Goal: Check status: Check status

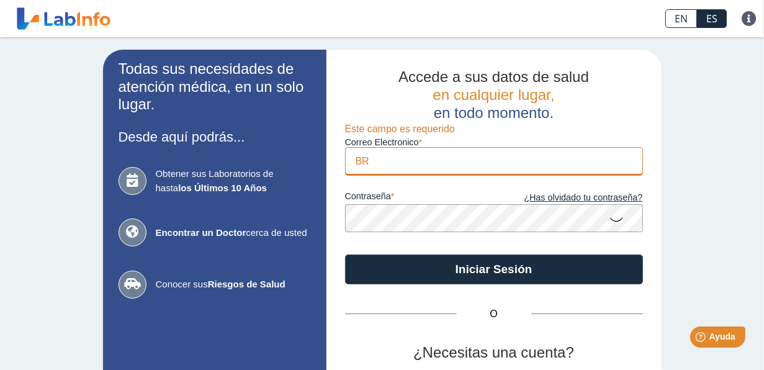
type input "[EMAIL_ADDRESS][DOMAIN_NAME]"
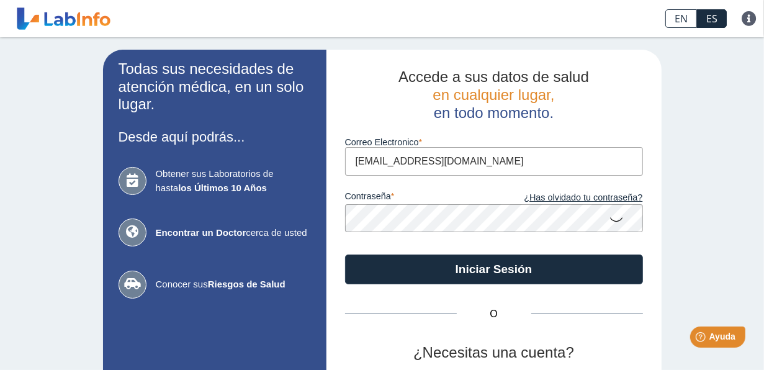
click at [345, 255] on button "Iniciar Sesión" at bounding box center [494, 270] width 298 height 30
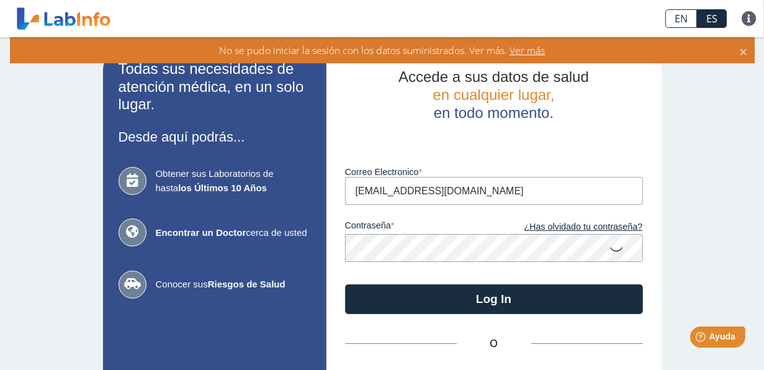
click at [345, 284] on button "Log In" at bounding box center [494, 299] width 298 height 30
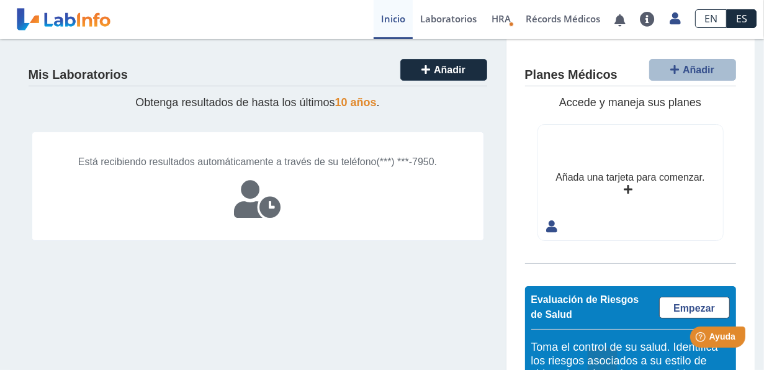
click at [258, 193] on div "Está recibiendo resultados automáticamente a través de su teléfono (***) ***-79…" at bounding box center [258, 186] width 453 height 109
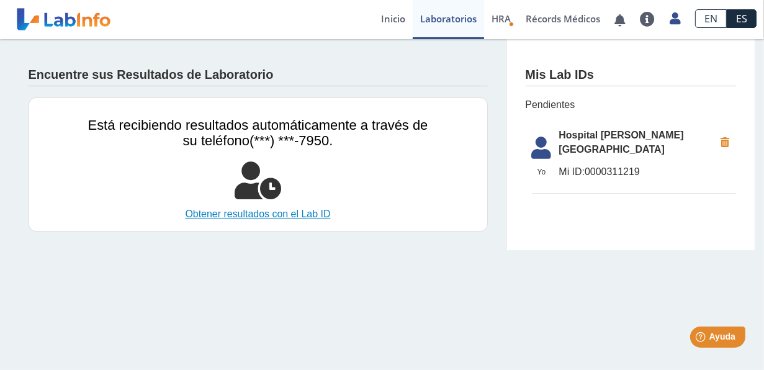
click at [301, 215] on link "Obtener resultados con el Lab ID" at bounding box center [258, 214] width 340 height 15
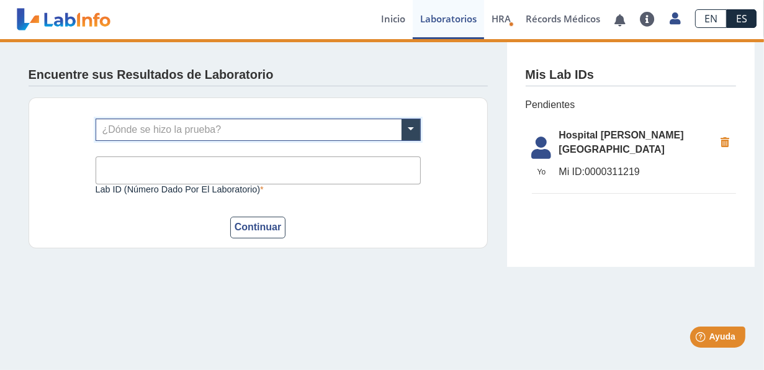
click at [596, 165] on span "Mi ID: 0000311219" at bounding box center [637, 172] width 156 height 15
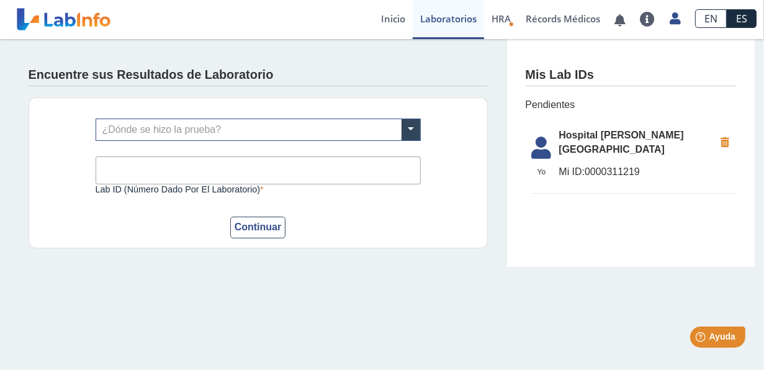
click at [607, 132] on span "Hospital Dr. Pila, Ponce" at bounding box center [637, 143] width 156 height 30
drag, startPoint x: 562, startPoint y: 84, endPoint x: 546, endPoint y: 106, distance: 26.2
click at [561, 85] on div "Mis Lab IDs" at bounding box center [631, 72] width 210 height 29
click at [546, 139] on icon at bounding box center [542, 152] width 35 height 30
click at [543, 107] on span "Pendientes" at bounding box center [631, 104] width 210 height 15
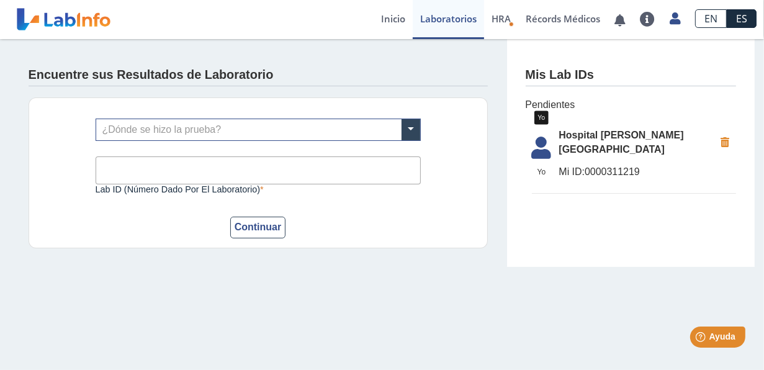
drag, startPoint x: 539, startPoint y: 140, endPoint x: 536, endPoint y: 148, distance: 8.6
click at [538, 144] on icon at bounding box center [542, 152] width 35 height 30
click at [536, 148] on icon at bounding box center [542, 152] width 35 height 30
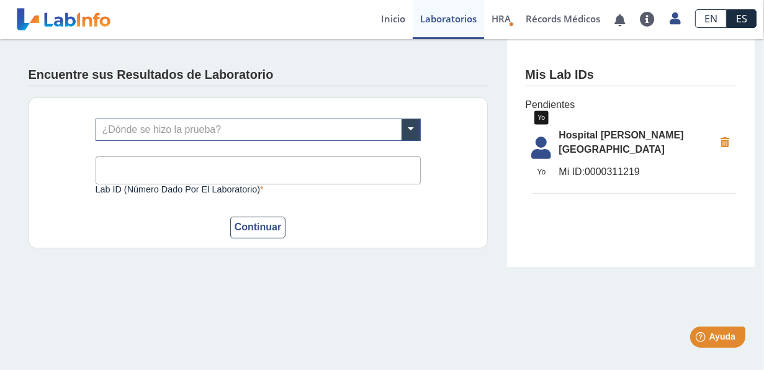
click at [549, 168] on span "Yo" at bounding box center [542, 171] width 35 height 11
click at [558, 92] on div "Mis Lab IDs Pendientes Yo Yo Hospital Dr. Pila, Ponce Mi ID: 0000311219" at bounding box center [631, 153] width 248 height 228
drag, startPoint x: 559, startPoint y: 82, endPoint x: 469, endPoint y: 94, distance: 91.4
click at [559, 83] on div "Mis Lab IDs" at bounding box center [631, 72] width 210 height 29
click at [391, 21] on link "Inicio" at bounding box center [393, 19] width 39 height 39
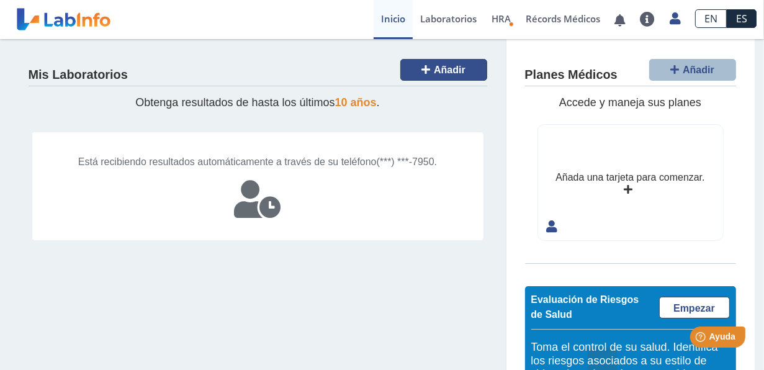
click at [417, 70] on button "Añadir" at bounding box center [444, 70] width 87 height 22
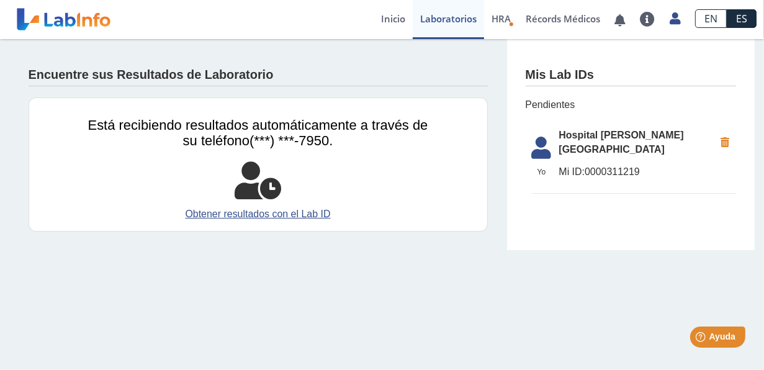
click at [275, 223] on div "Está recibiendo resultados automáticamente a través de su teléfono (***) ***-79…" at bounding box center [258, 164] width 459 height 134
click at [262, 215] on link "Obtener resultados con el Lab ID" at bounding box center [258, 214] width 340 height 15
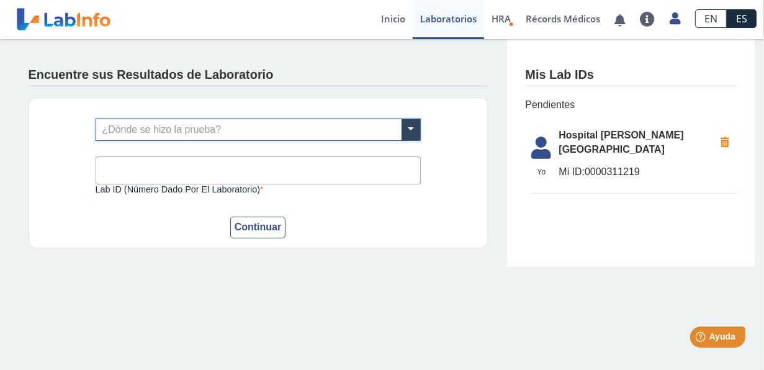
click at [158, 169] on input "Lab ID (número dado por el laboratorio)" at bounding box center [258, 170] width 325 height 28
type input "0000311219"
click at [165, 133] on input "text" at bounding box center [258, 129] width 324 height 21
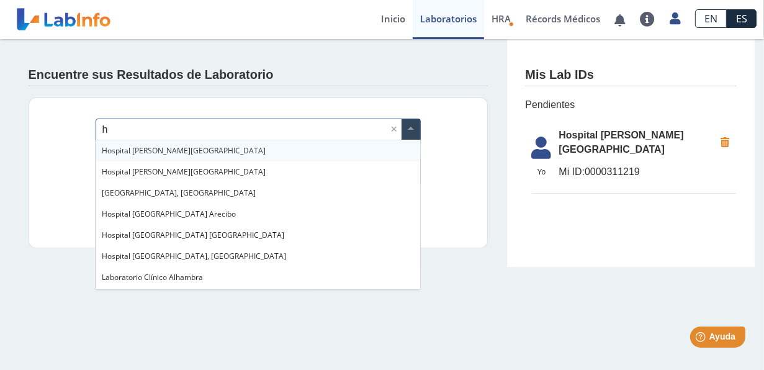
type input "ho"
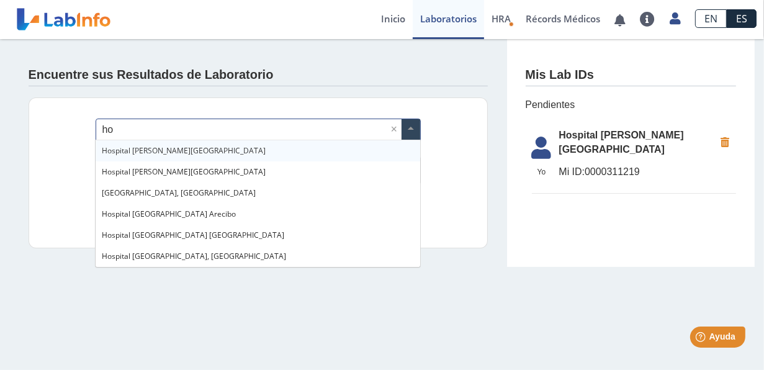
click at [155, 153] on span "Hospital Dr. Pila, Ponce" at bounding box center [184, 150] width 164 height 11
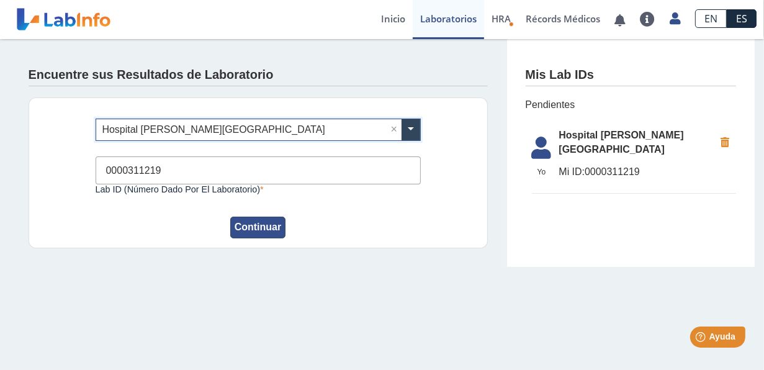
click at [250, 228] on button "Continuar" at bounding box center [258, 228] width 56 height 22
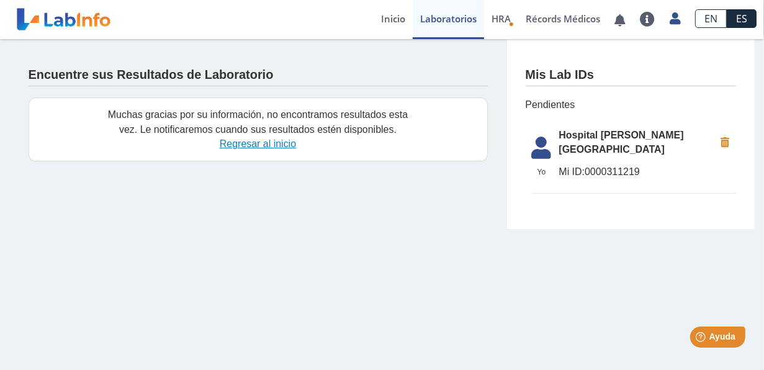
click at [251, 142] on link "Regresar al inicio" at bounding box center [258, 143] width 76 height 11
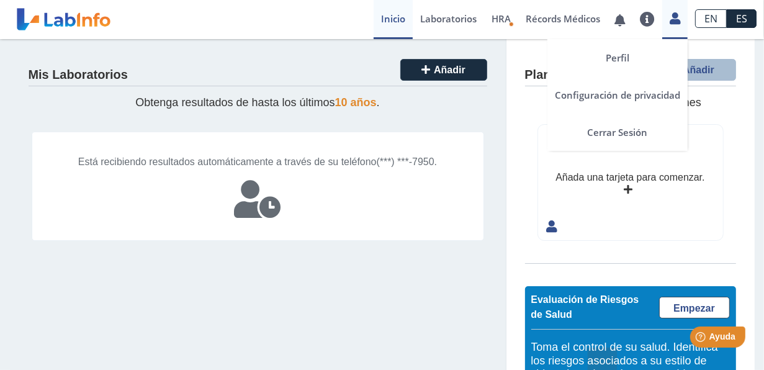
click at [680, 20] on icon at bounding box center [675, 18] width 11 height 9
click at [628, 132] on link "Cerrar Sesión" at bounding box center [618, 132] width 140 height 37
